Goal: Browse casually

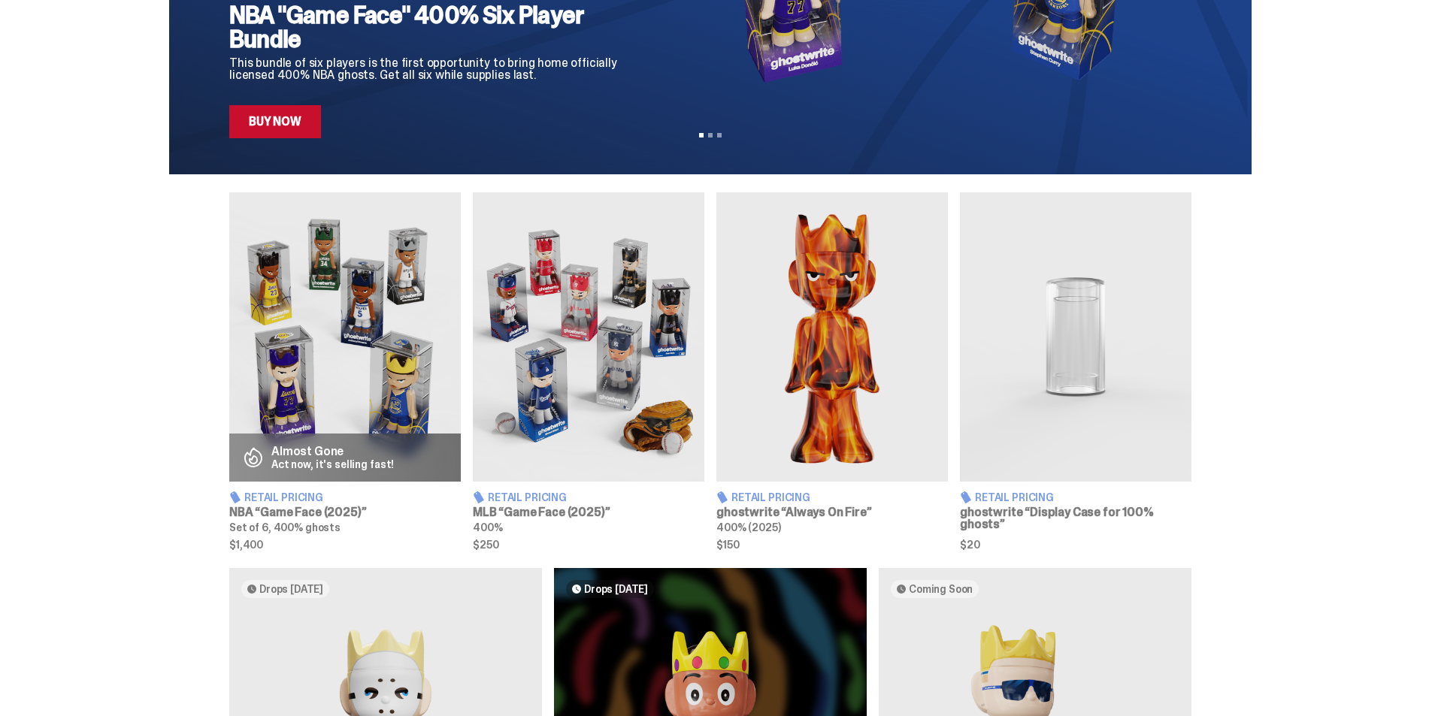
scroll to position [376, 0]
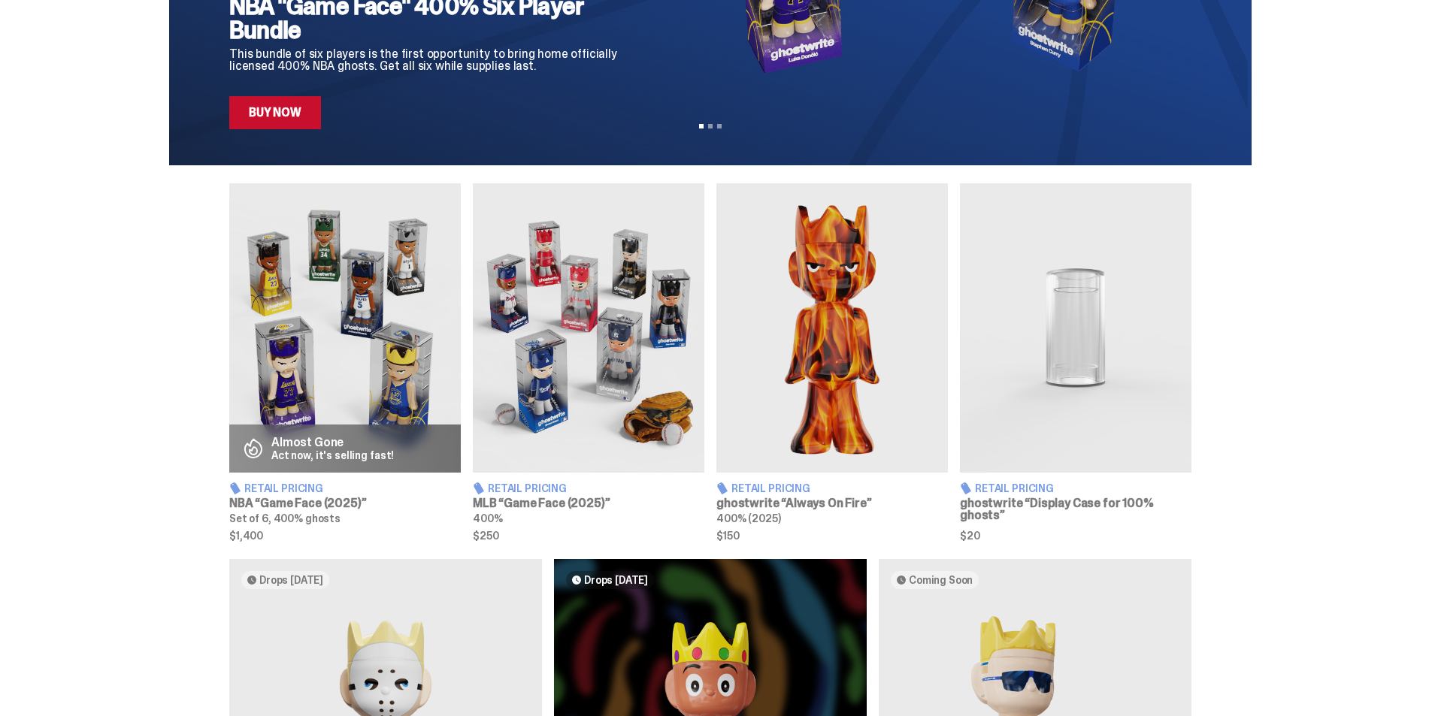
click at [800, 500] on h3 "ghostwrite “Always On Fire”" at bounding box center [831, 504] width 231 height 12
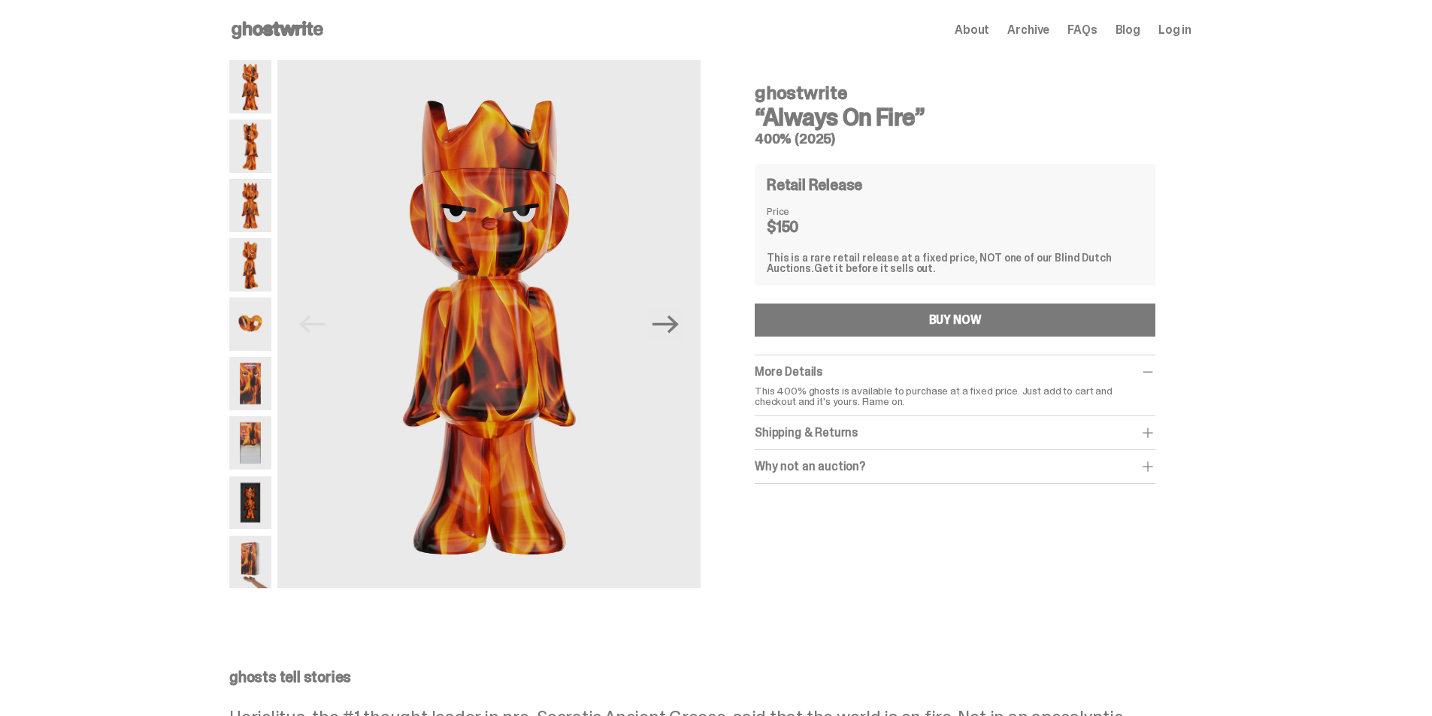
click at [245, 445] on img at bounding box center [250, 442] width 42 height 53
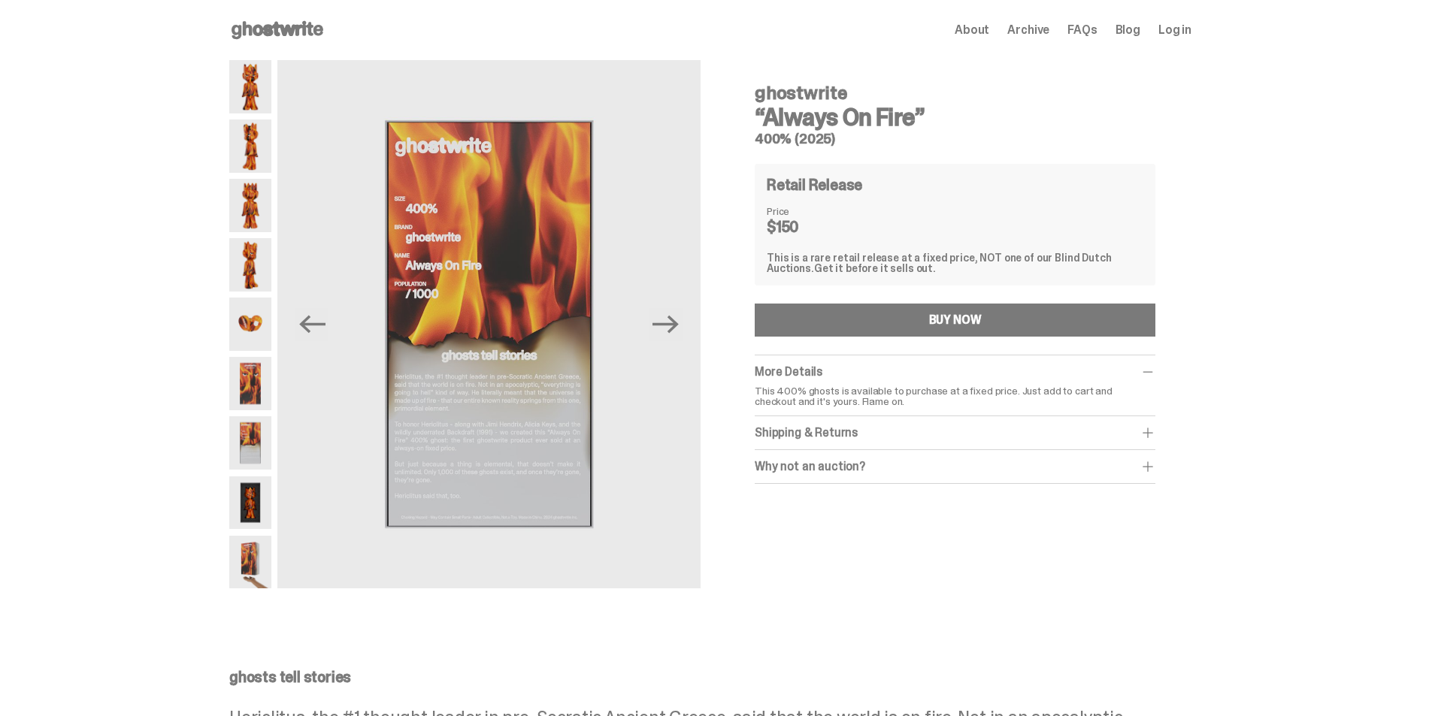
click at [271, 310] on img at bounding box center [250, 324] width 42 height 53
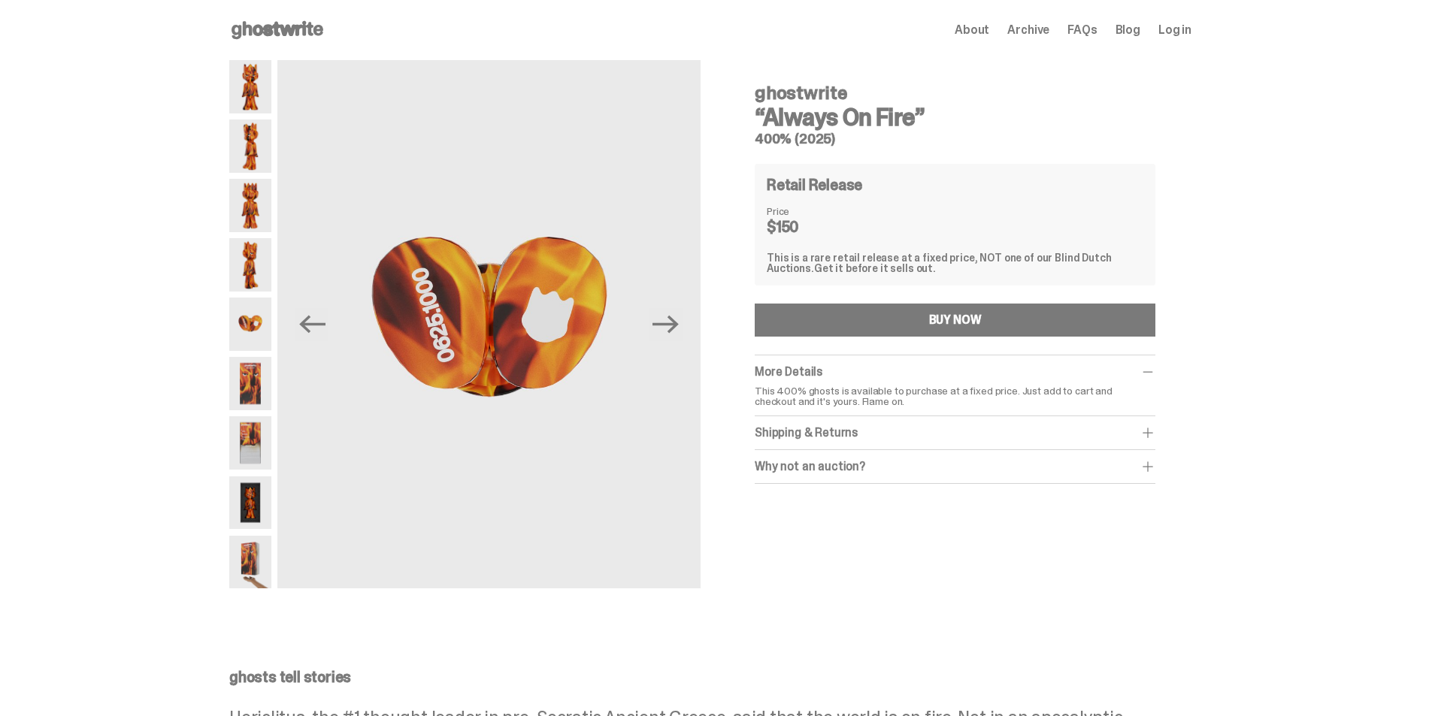
click at [256, 280] on img at bounding box center [250, 264] width 42 height 53
